Goal: Task Accomplishment & Management: Manage account settings

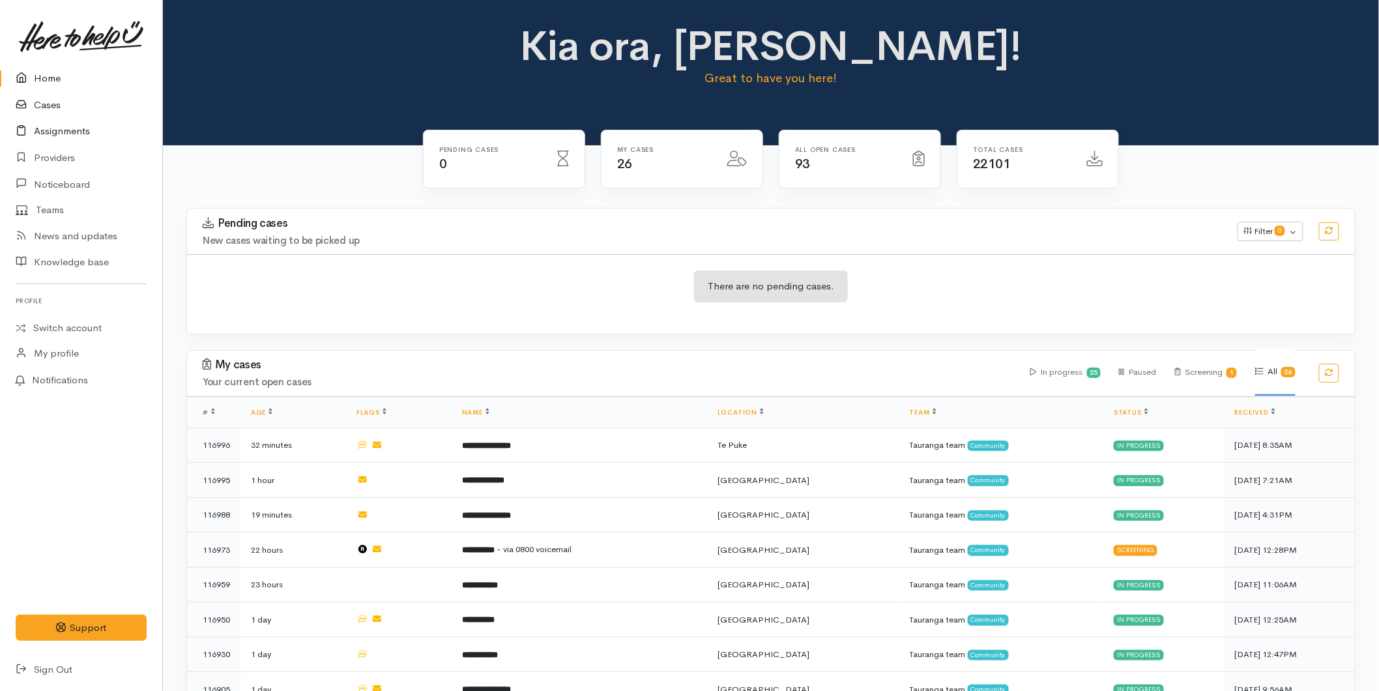
drag, startPoint x: 60, startPoint y: 106, endPoint x: 8, endPoint y: 128, distance: 56.0
click at [60, 106] on link "Cases" at bounding box center [81, 105] width 162 height 27
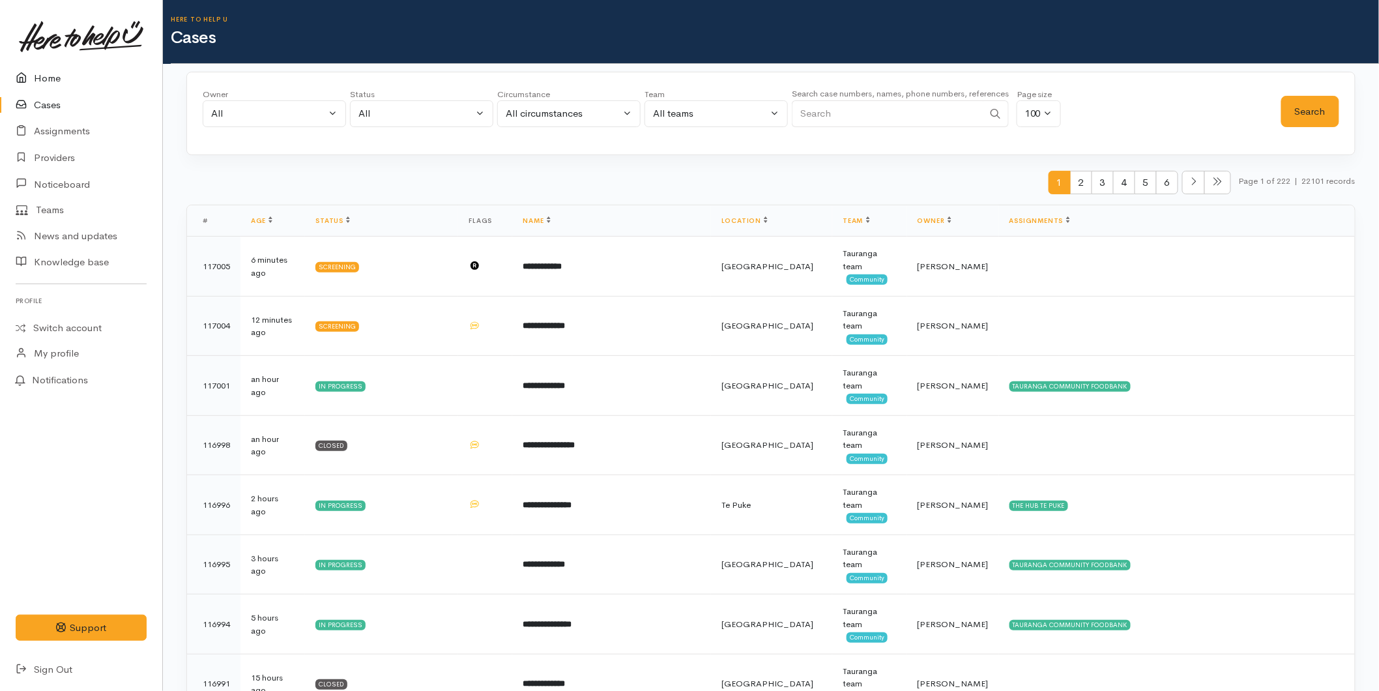
click at [59, 75] on link "Home" at bounding box center [81, 78] width 162 height 27
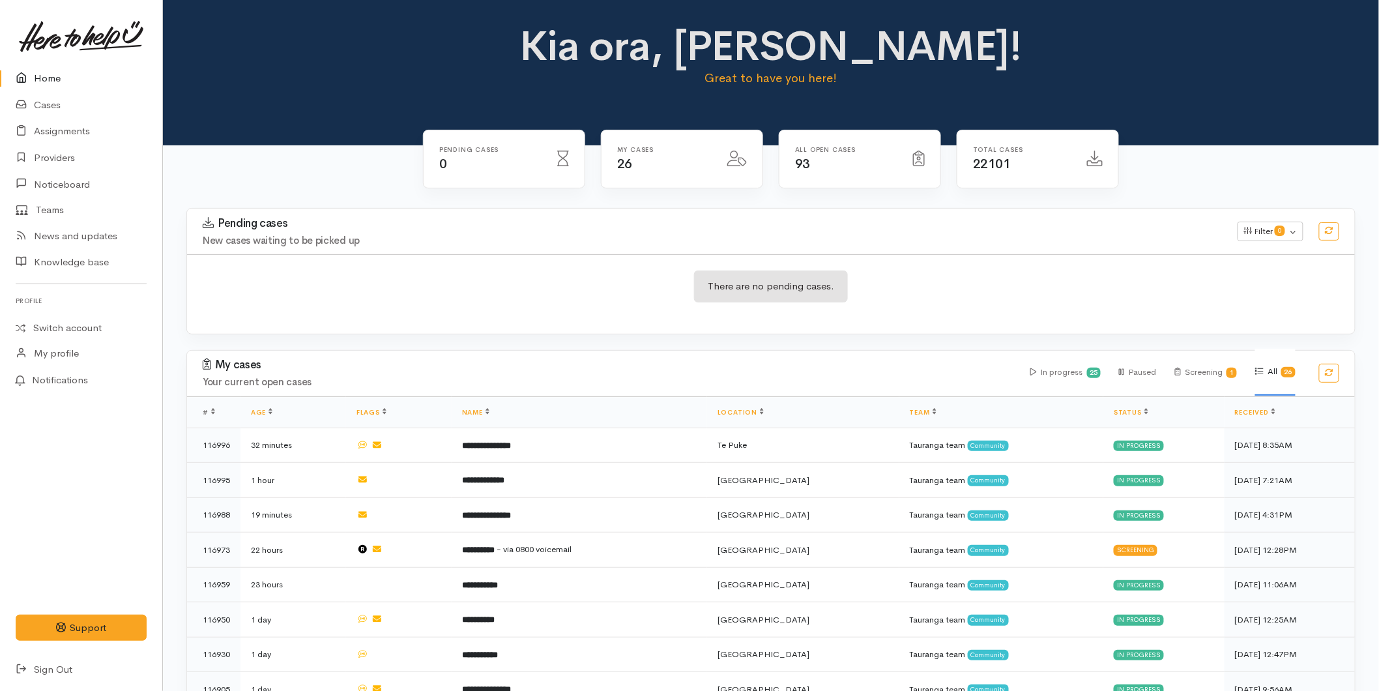
click at [35, 72] on link "Home" at bounding box center [81, 78] width 162 height 27
click at [44, 77] on link "Home" at bounding box center [81, 78] width 162 height 27
click at [64, 68] on link "Home" at bounding box center [81, 78] width 162 height 27
click at [66, 79] on link "Home" at bounding box center [81, 78] width 162 height 27
click at [61, 100] on link "Cases" at bounding box center [81, 105] width 162 height 27
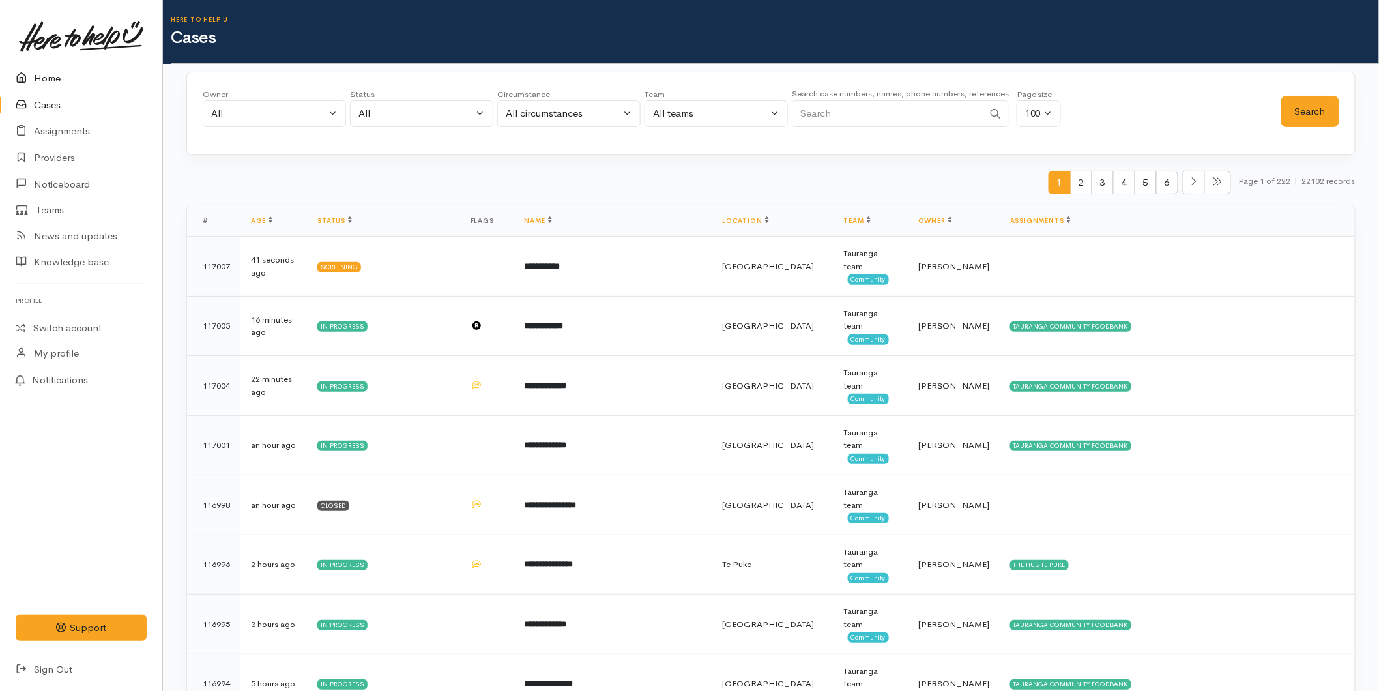
click at [47, 78] on link "Home" at bounding box center [81, 78] width 162 height 27
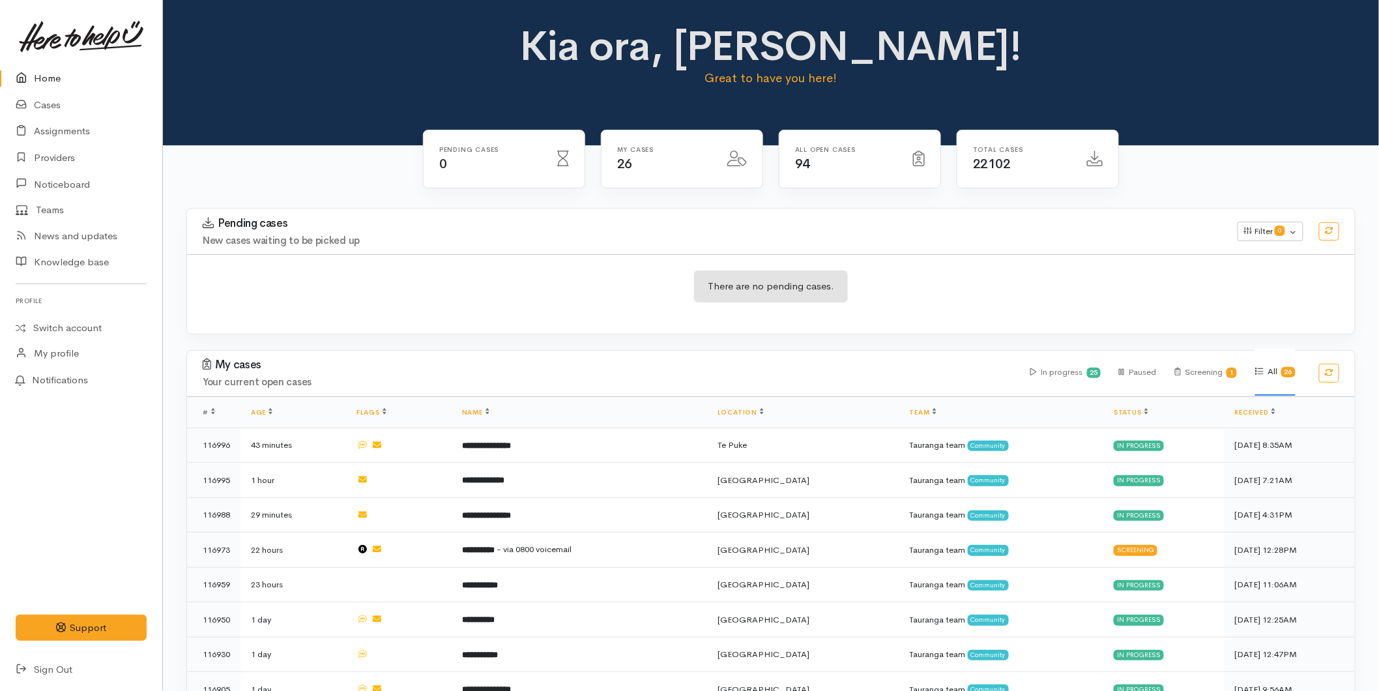
click at [43, 74] on link "Home" at bounding box center [81, 78] width 162 height 27
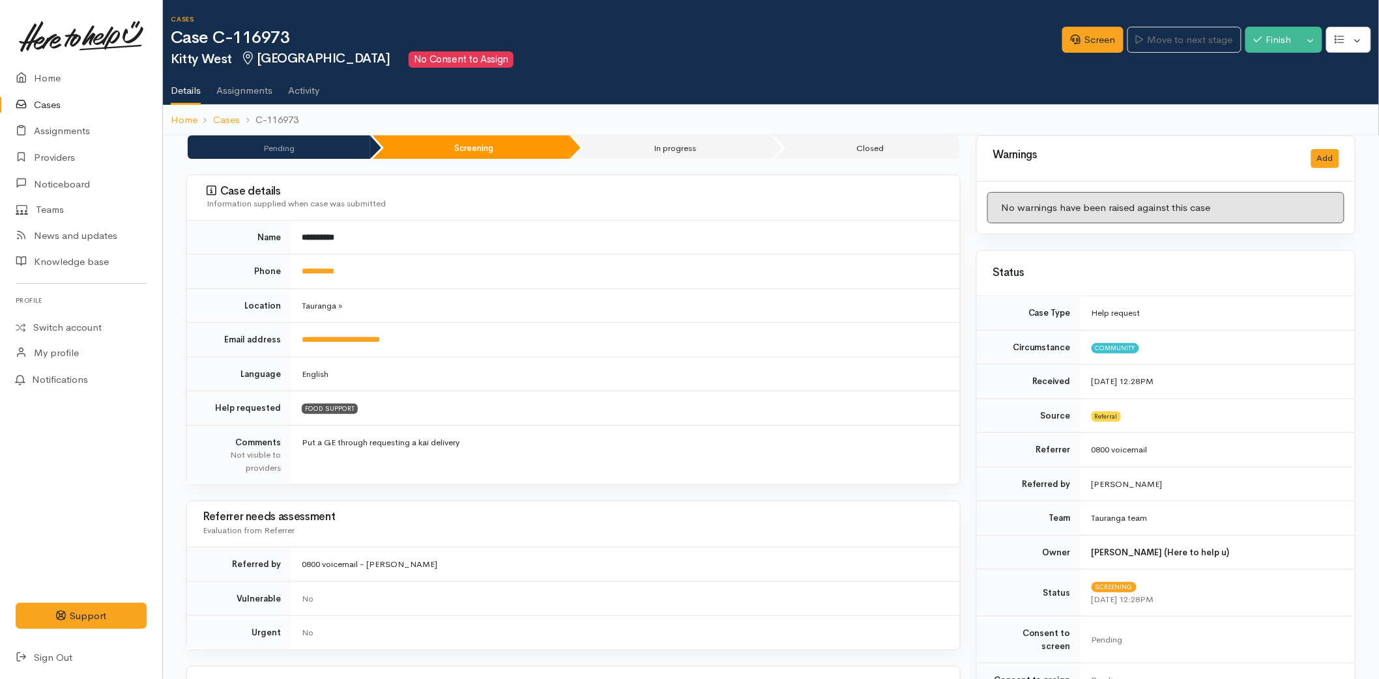
click at [53, 63] on link at bounding box center [81, 36] width 131 height 57
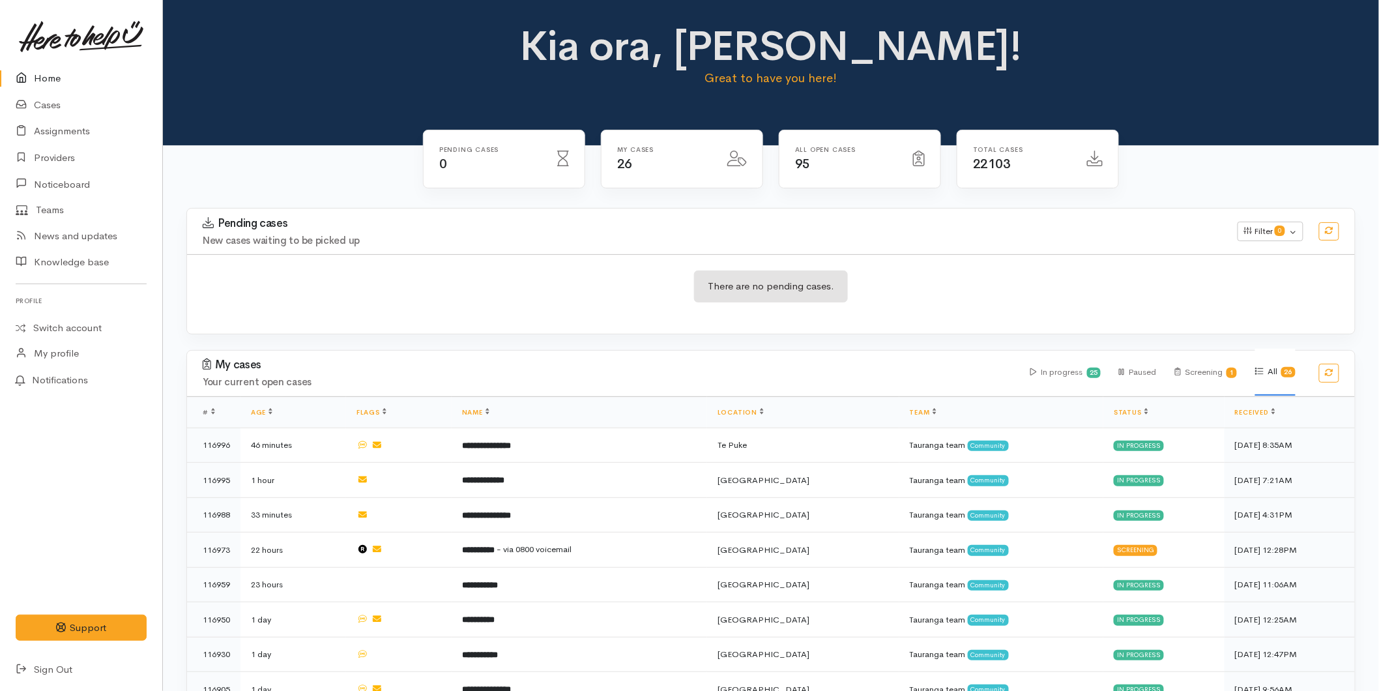
click at [74, 89] on link "Home" at bounding box center [81, 78] width 162 height 27
click at [49, 82] on link "Home" at bounding box center [81, 78] width 162 height 27
click at [65, 77] on link "Home" at bounding box center [81, 78] width 162 height 27
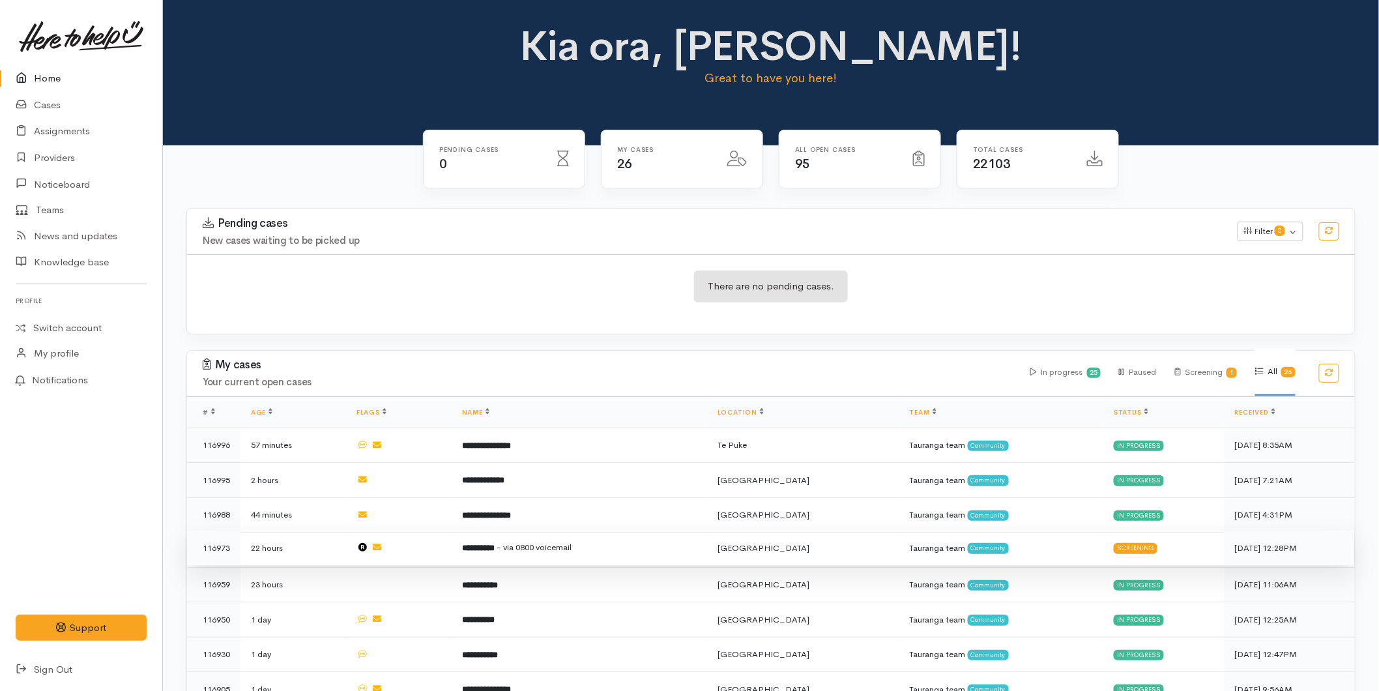
click at [494, 543] on b "**********" at bounding box center [478, 547] width 33 height 8
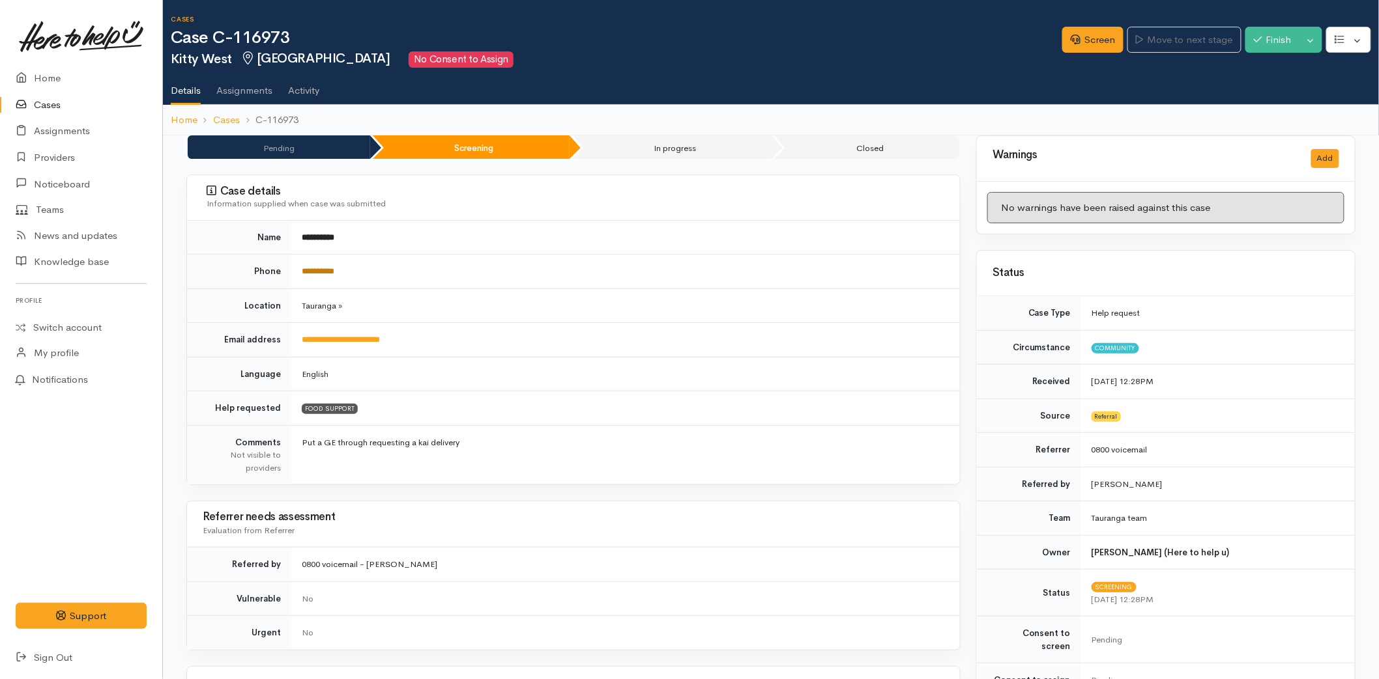
click at [321, 268] on link "**********" at bounding box center [318, 271] width 33 height 8
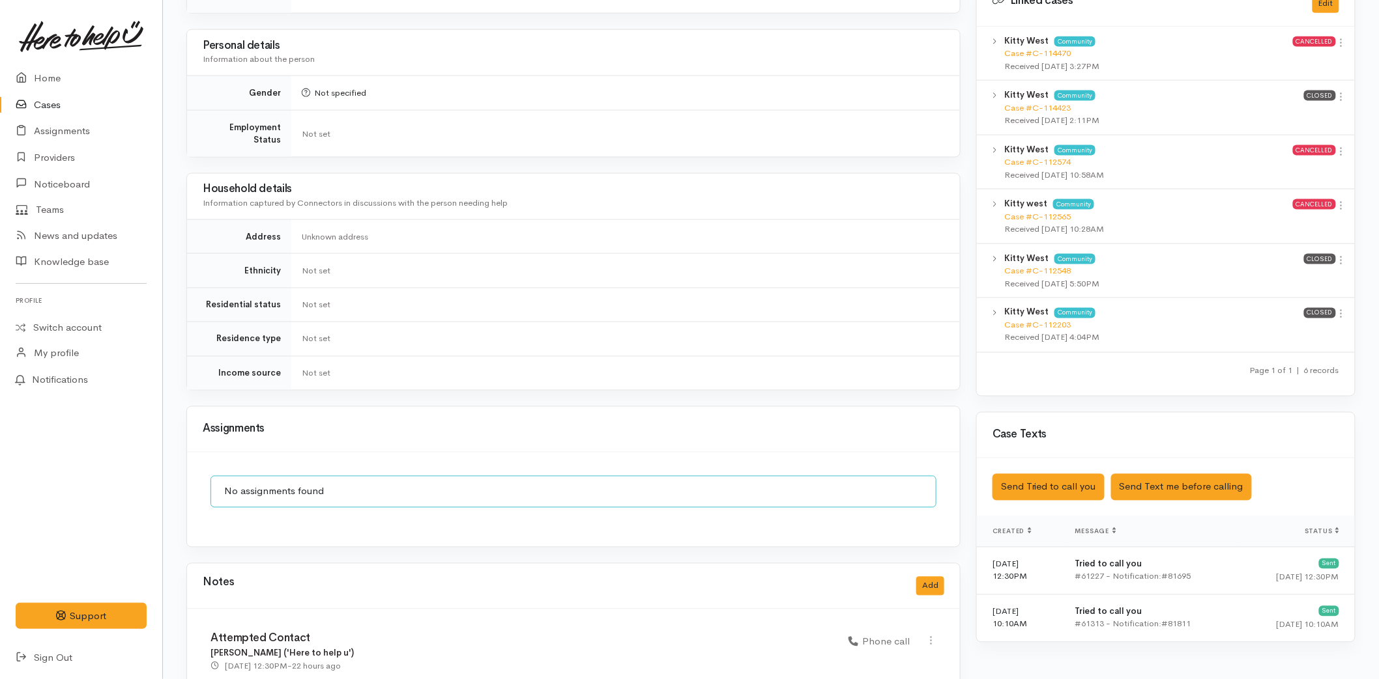
scroll to position [828, 0]
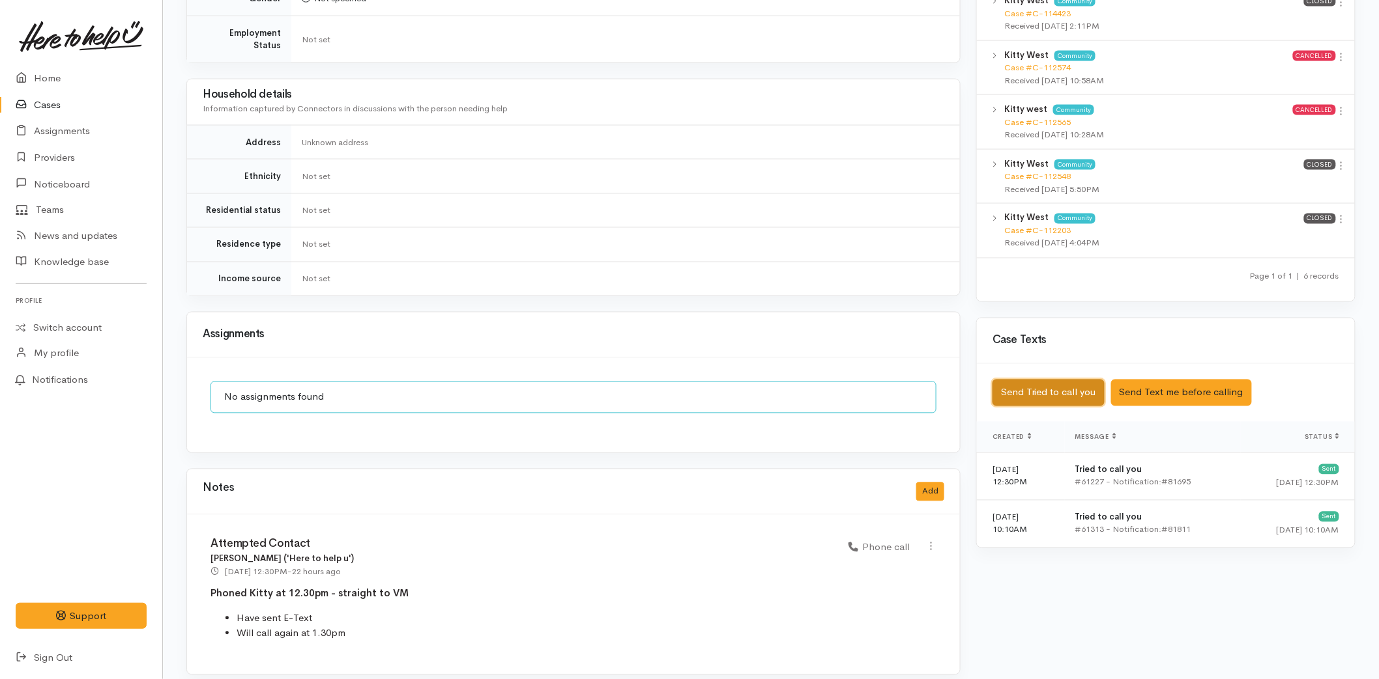
click at [1085, 384] on button "Send Tried to call you" at bounding box center [1048, 393] width 112 height 27
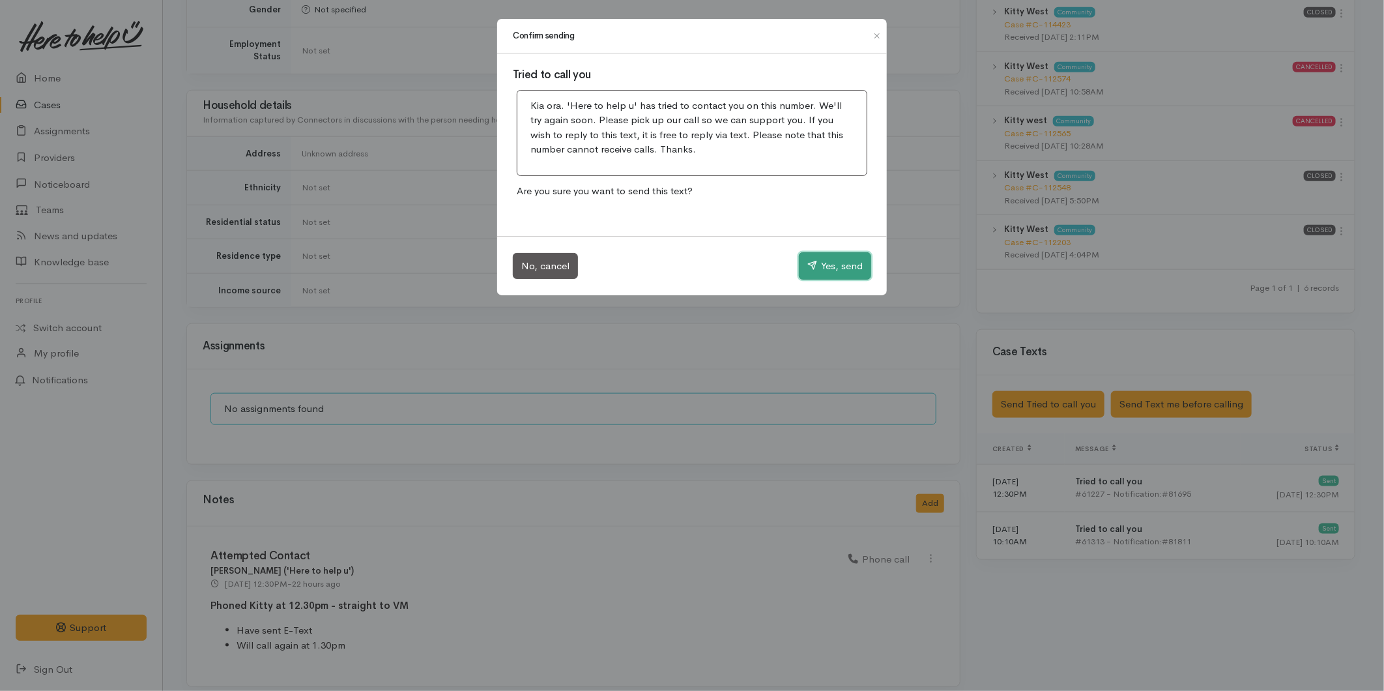
click at [829, 274] on button "Yes, send" at bounding box center [835, 265] width 72 height 27
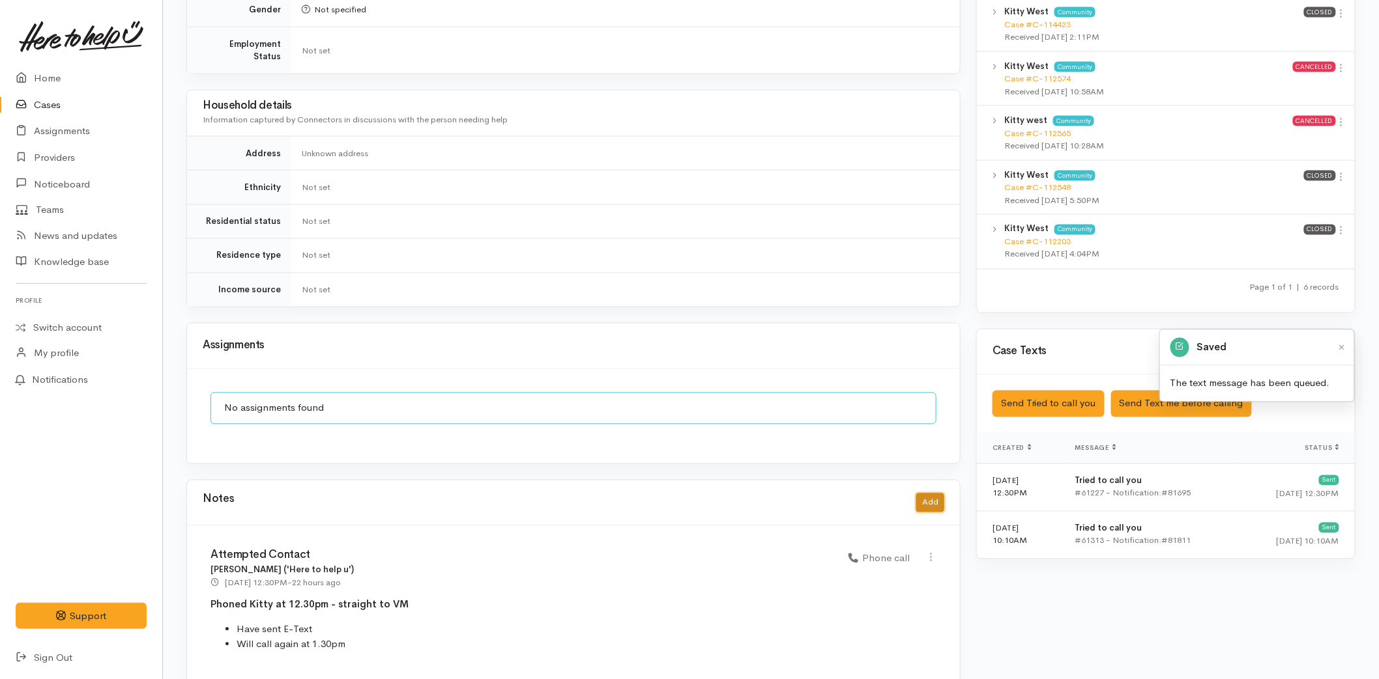
click at [927, 494] on button "Add" at bounding box center [930, 503] width 28 height 19
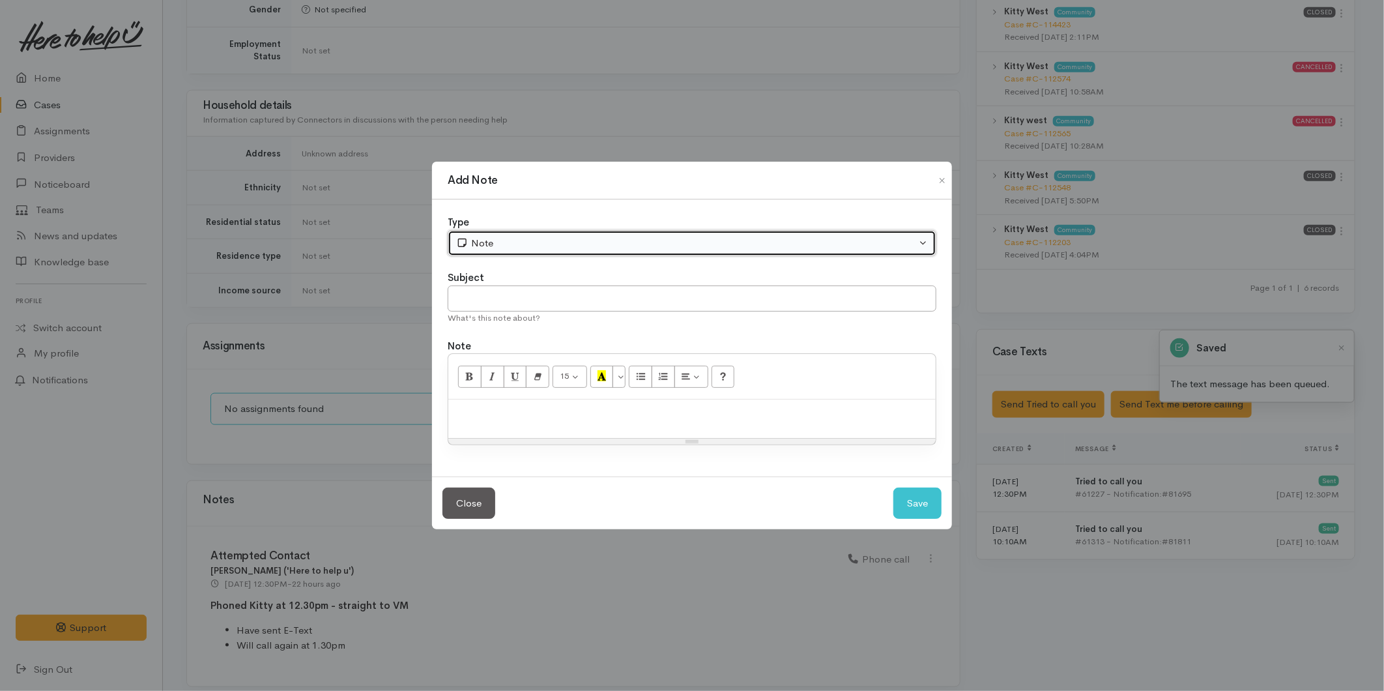
click at [500, 239] on div "Note" at bounding box center [686, 243] width 460 height 15
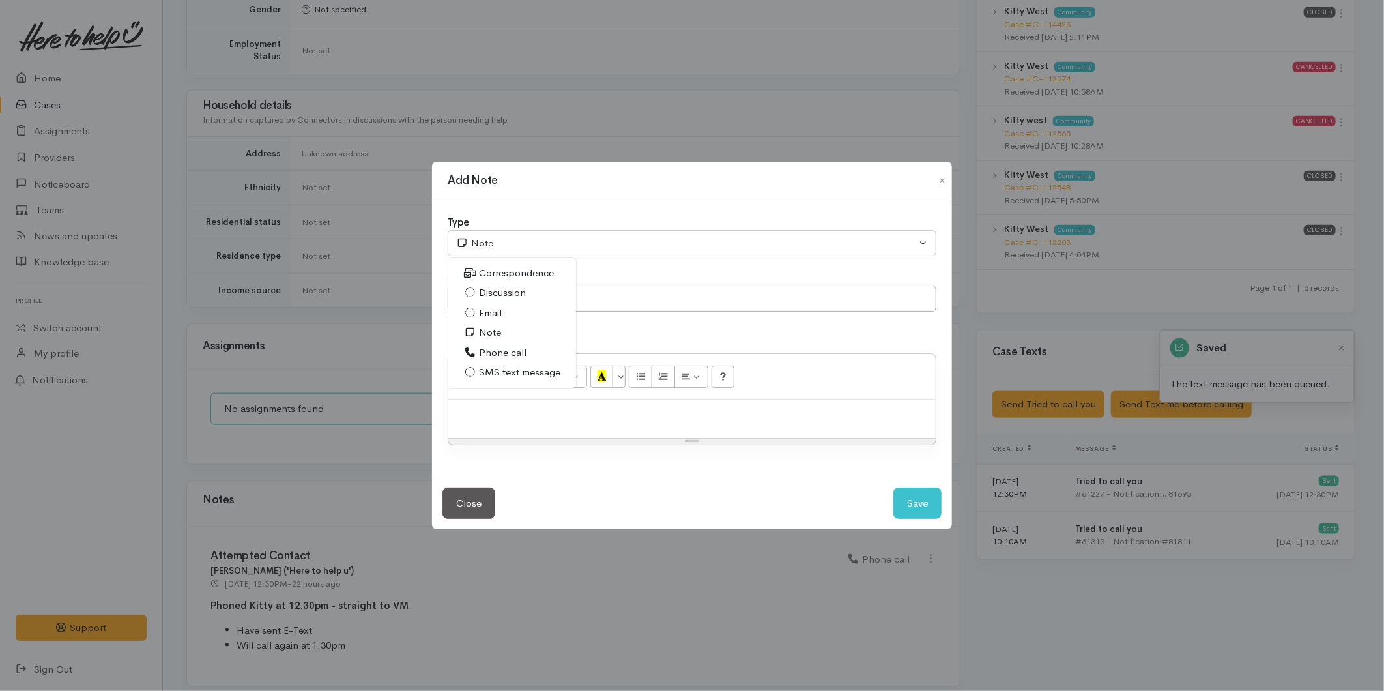
click at [503, 358] on span "Phone call" at bounding box center [503, 352] width 48 height 15
select select "3"
click at [502, 297] on input "text" at bounding box center [692, 298] width 489 height 27
type input "Attempted Contact"
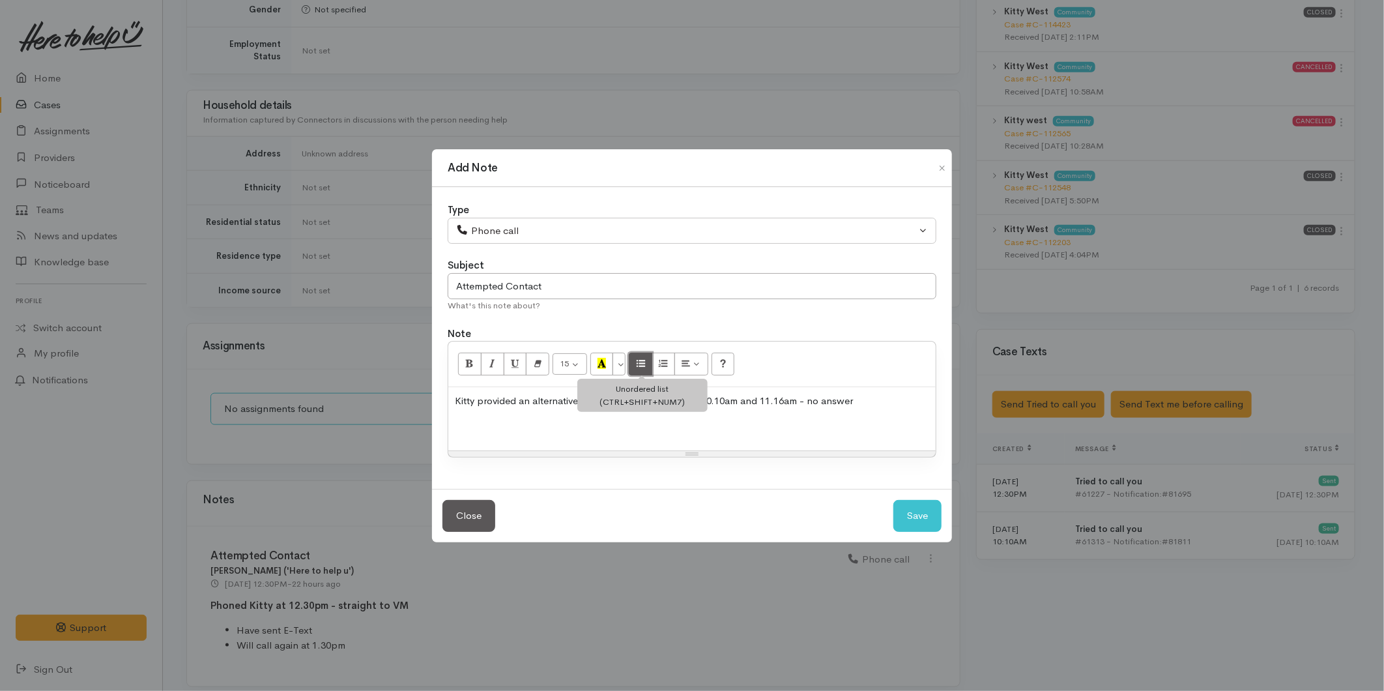
click at [645, 358] on icon "Unordered list (CTRL+SHIFT+NUM7)" at bounding box center [640, 363] width 8 height 11
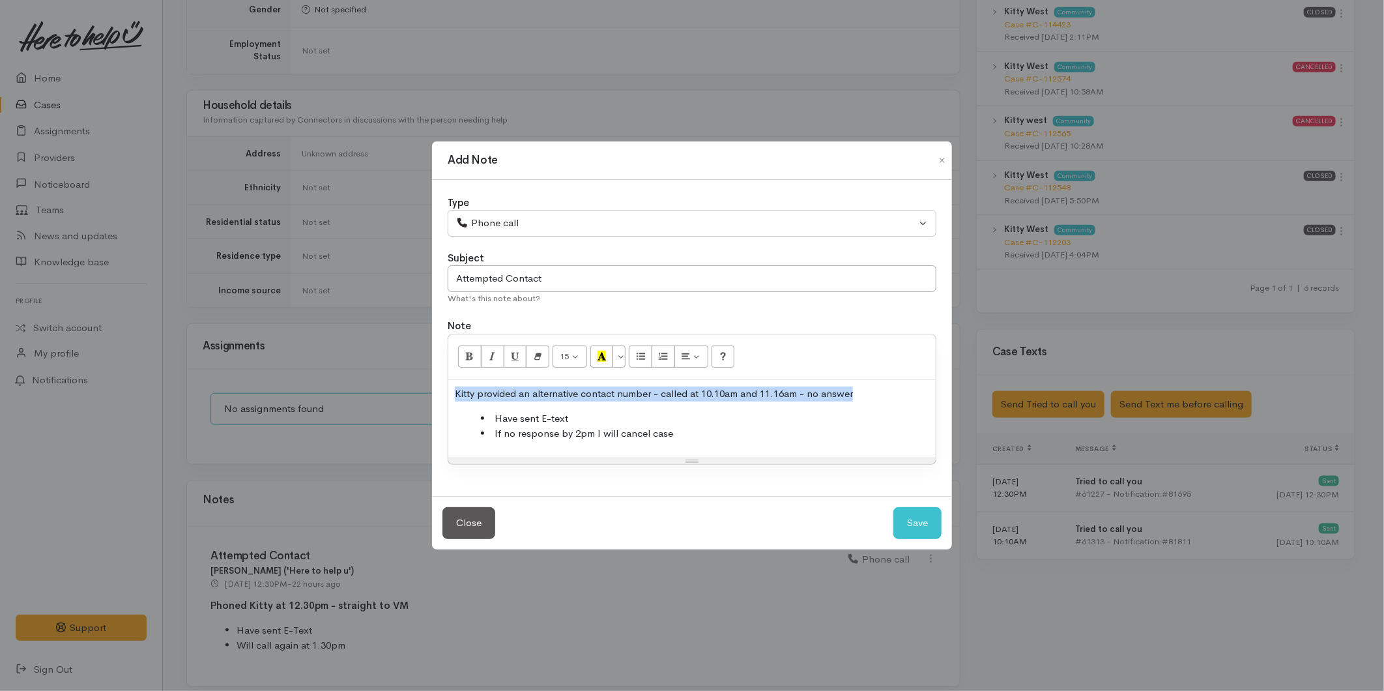
drag, startPoint x: 858, startPoint y: 392, endPoint x: 437, endPoint y: 394, distance: 420.9
click at [437, 394] on div "Type Correspondence Discussion Email Note Phone call SMS text message Phone cal…" at bounding box center [692, 338] width 520 height 317
click at [478, 354] on button "Bold (CTRL+B)" at bounding box center [469, 356] width 23 height 22
click at [758, 444] on div "Kitty provided an alternative contact number - called at 10.10am and 11.16am - …" at bounding box center [691, 419] width 487 height 78
click at [906, 519] on button "Save" at bounding box center [917, 523] width 48 height 32
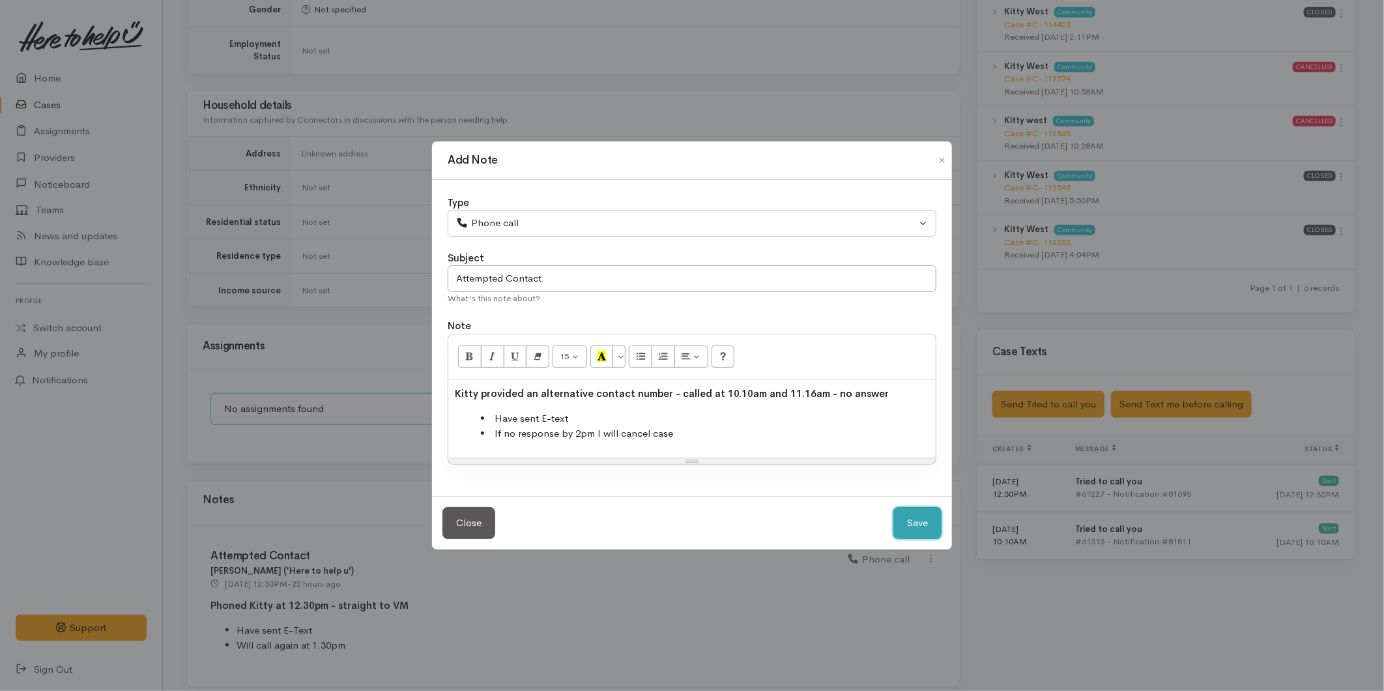
select select "1"
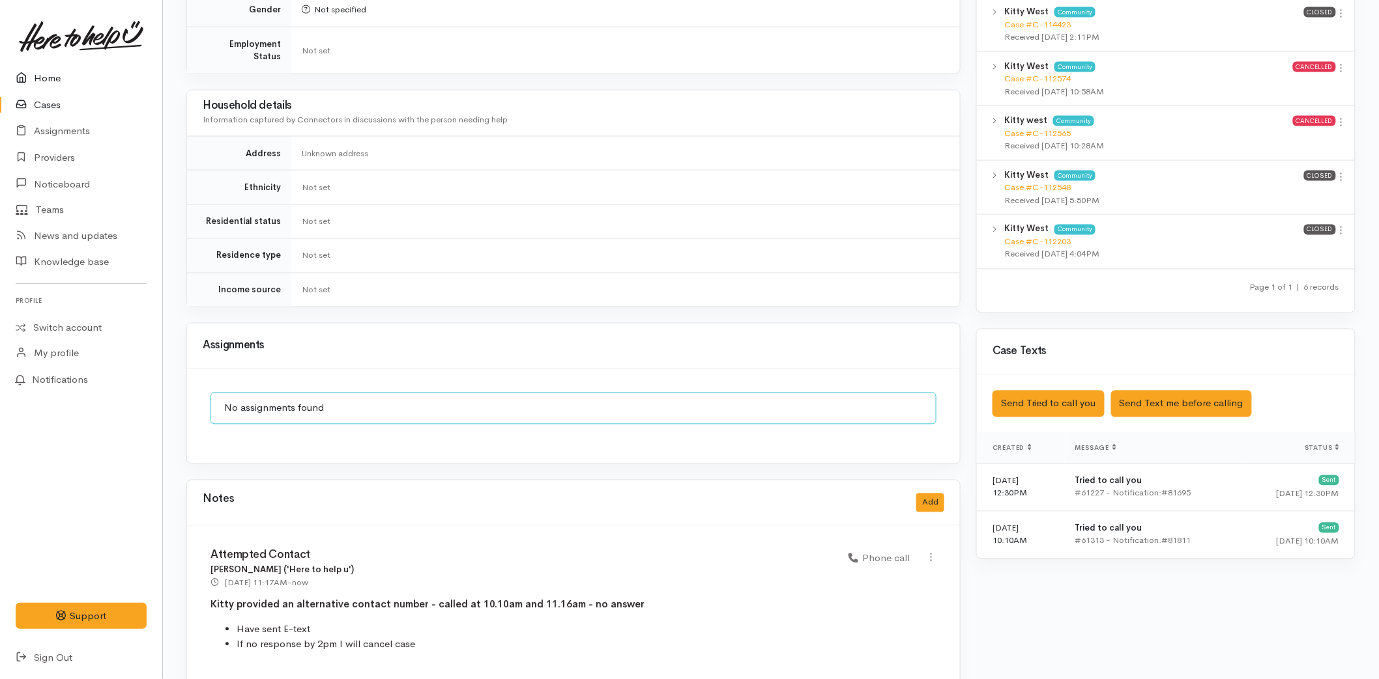
click at [66, 66] on link "Home" at bounding box center [81, 78] width 162 height 27
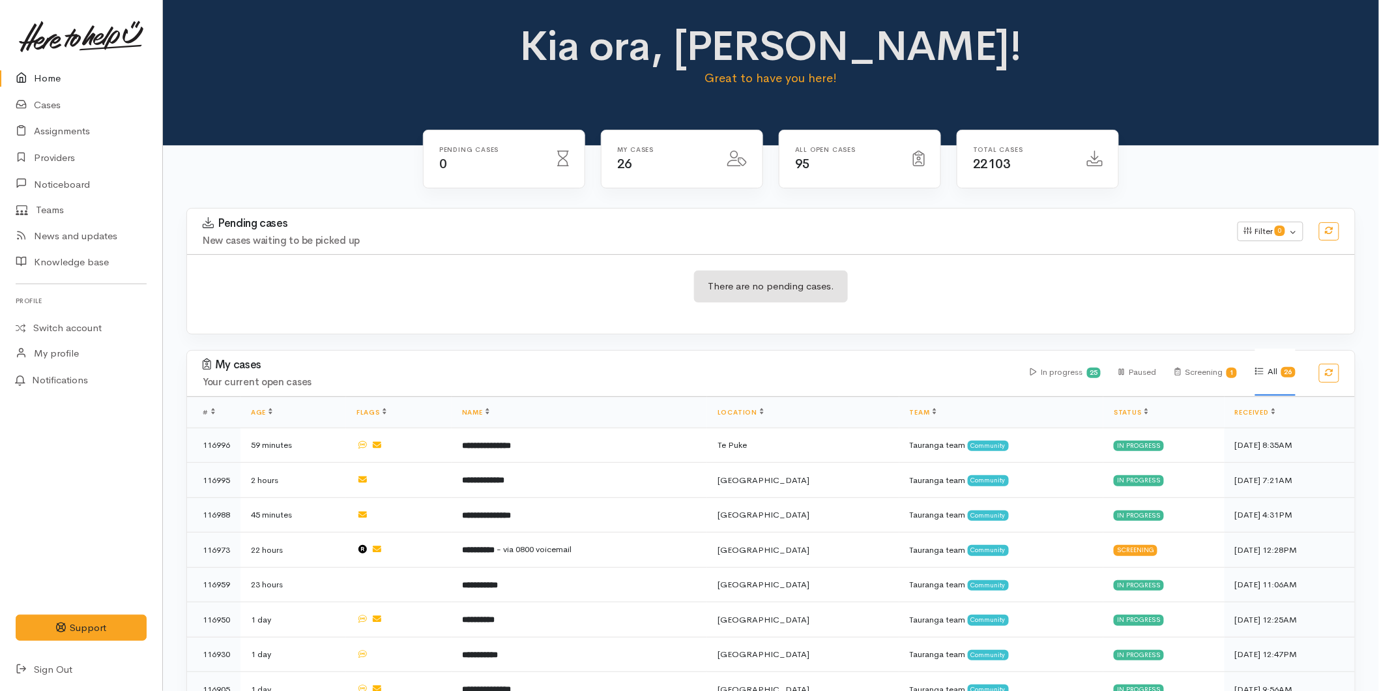
click at [37, 78] on link "Home" at bounding box center [81, 78] width 162 height 27
click at [51, 72] on link "Home" at bounding box center [81, 78] width 162 height 27
click at [38, 74] on link "Home" at bounding box center [81, 78] width 162 height 27
